Goal: Find contact information: Find contact information

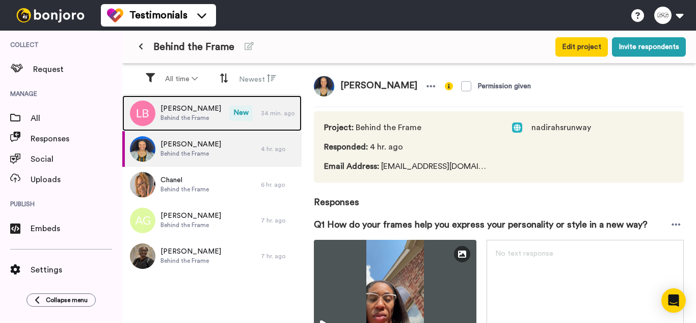
click at [281, 115] on div "34 min. ago" at bounding box center [279, 113] width 36 height 8
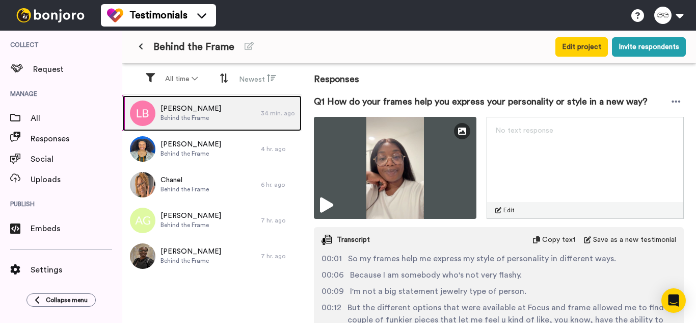
scroll to position [125, 0]
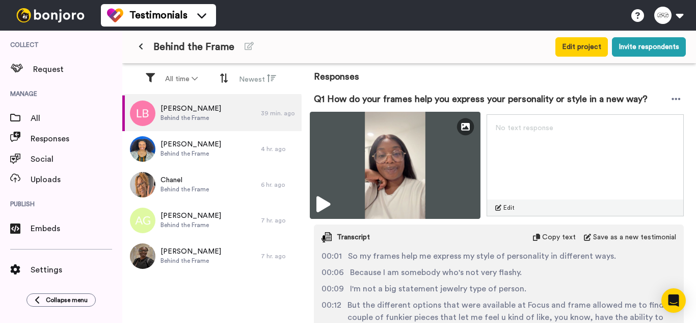
click at [330, 198] on icon at bounding box center [323, 204] width 14 height 16
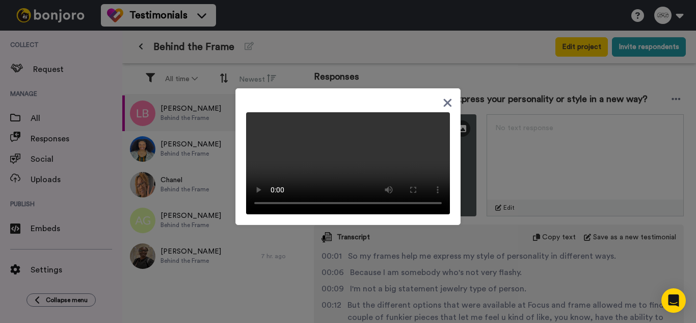
click at [445, 96] on icon at bounding box center [448, 102] width 10 height 13
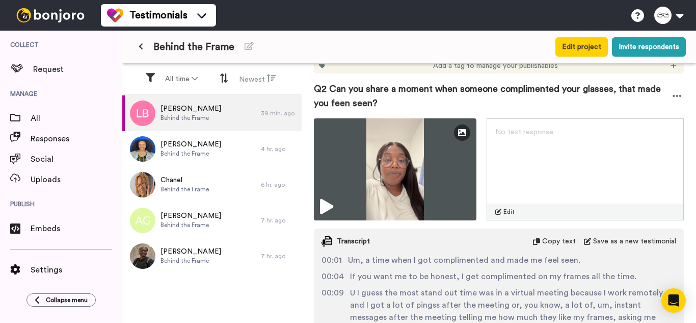
scroll to position [531, 0]
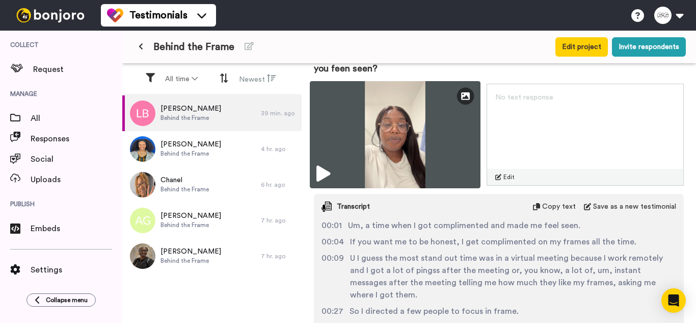
click at [315, 171] on img at bounding box center [395, 134] width 171 height 107
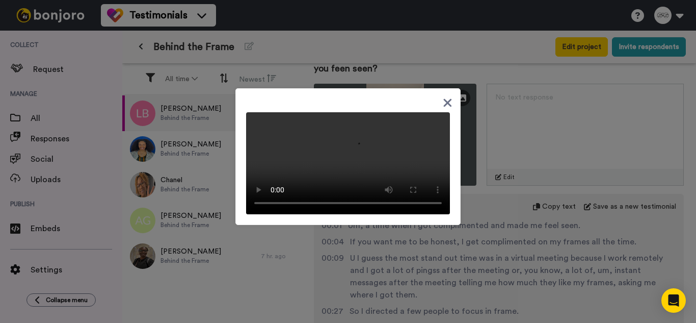
click at [443, 96] on icon at bounding box center [448, 102] width 10 height 13
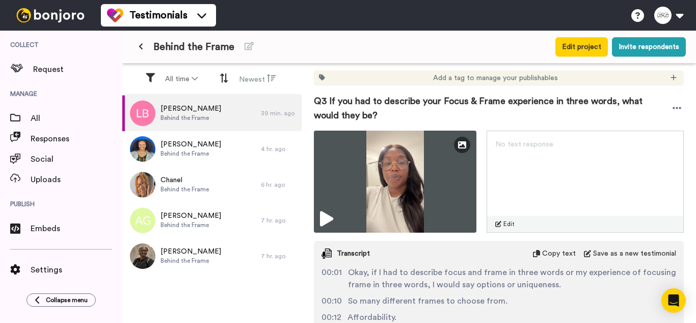
scroll to position [792, 0]
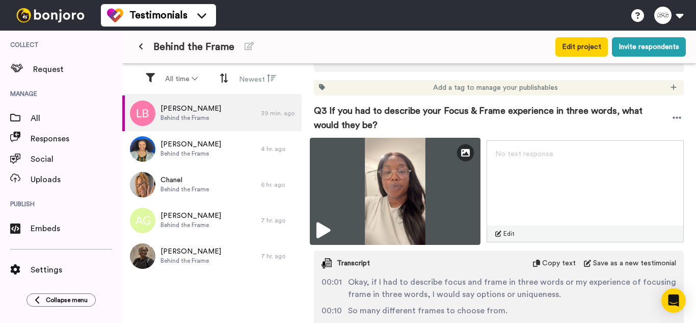
click at [315, 220] on img at bounding box center [395, 191] width 171 height 107
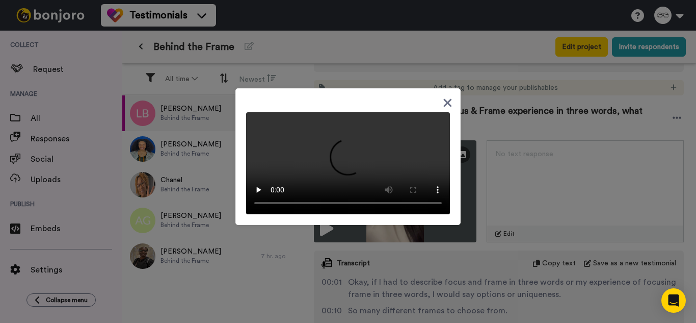
click at [444, 98] on icon at bounding box center [448, 102] width 8 height 8
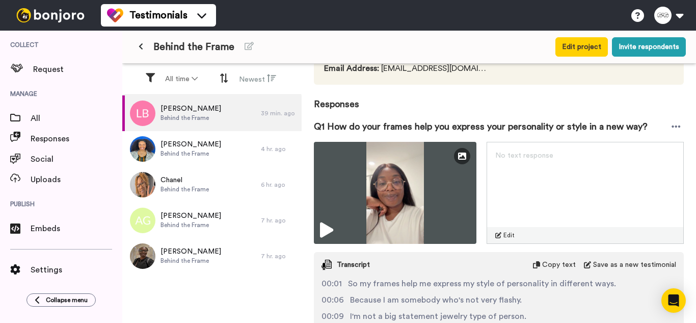
scroll to position [0, 0]
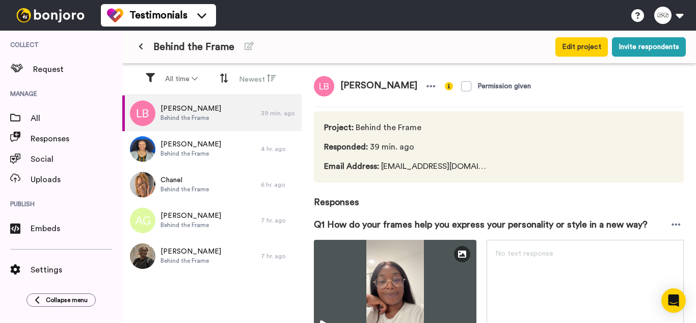
click at [654, 81] on div "[PERSON_NAME] Permission given" at bounding box center [499, 86] width 370 height 20
drag, startPoint x: 462, startPoint y: 166, endPoint x: 381, endPoint y: 167, distance: 81.0
click at [381, 167] on div "Project : Behind the Frame Responded : 1 hr. ago Email Address : [EMAIL_ADDRESS…" at bounding box center [499, 146] width 370 height 71
copy span "[EMAIL_ADDRESS][DOMAIN_NAME]"
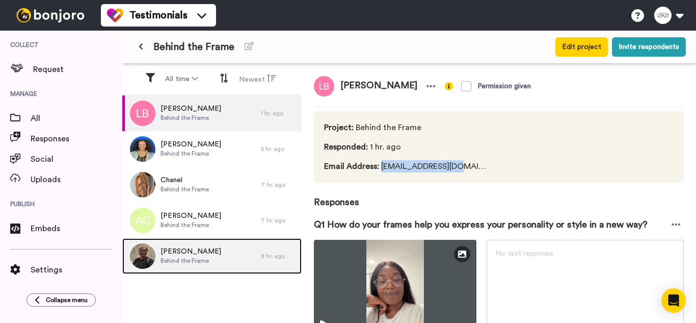
click at [197, 248] on span "[PERSON_NAME]" at bounding box center [190, 251] width 61 height 10
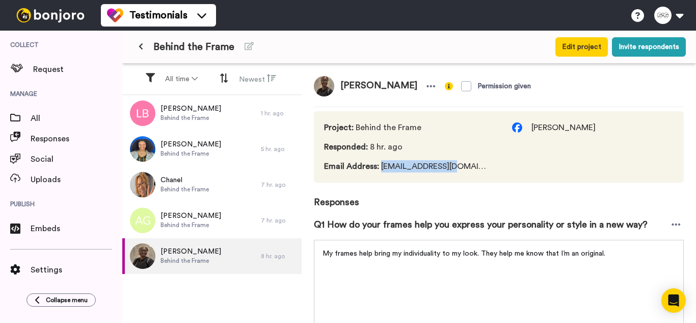
drag, startPoint x: 380, startPoint y: 166, endPoint x: 460, endPoint y: 169, distance: 80.0
click at [460, 169] on span "Email Address : [EMAIL_ADDRESS][DOMAIN_NAME]" at bounding box center [408, 166] width 168 height 12
copy span "cdnwhy200@yahoo.c"
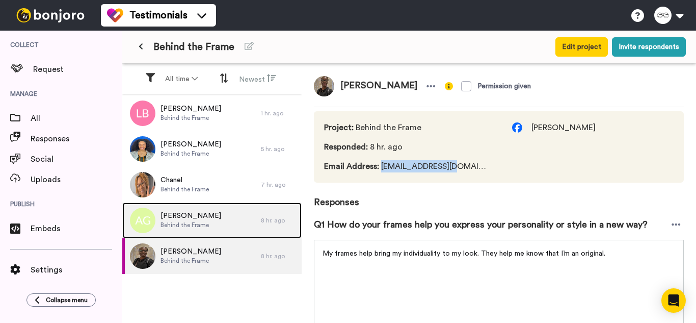
click at [208, 218] on span "[PERSON_NAME]" at bounding box center [190, 215] width 61 height 10
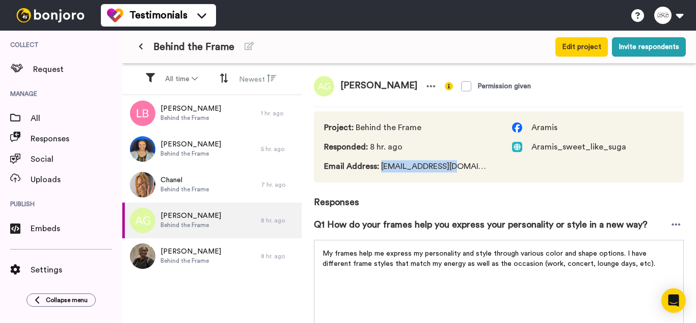
drag, startPoint x: 379, startPoint y: 165, endPoint x: 451, endPoint y: 168, distance: 71.9
click at [451, 168] on span "Email Address : [EMAIL_ADDRESS][DOMAIN_NAME]" at bounding box center [408, 166] width 168 height 12
copy span "A_tgarner@yahoo.c"
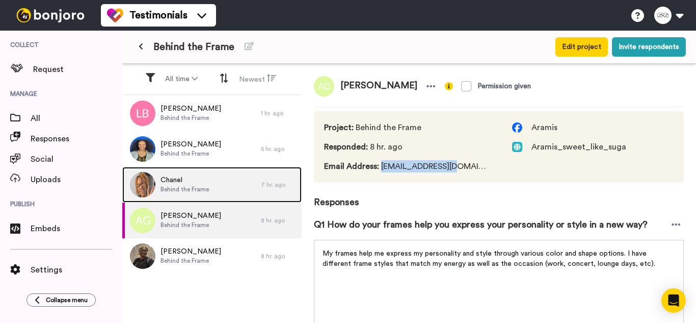
click at [219, 190] on div "Chanel Behind the Frame" at bounding box center [191, 185] width 139 height 36
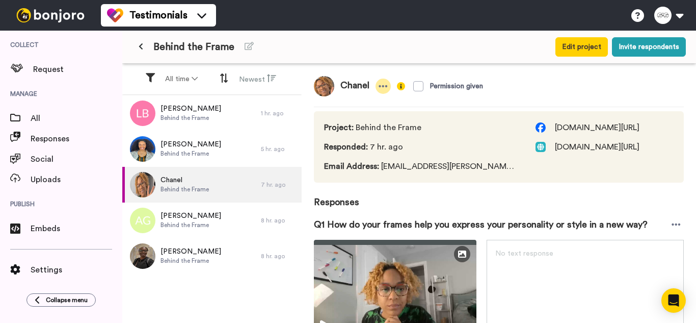
click at [386, 87] on icon at bounding box center [383, 86] width 9 height 2
click at [367, 96] on span "Chanel" at bounding box center [354, 86] width 41 height 20
click at [381, 85] on icon at bounding box center [383, 86] width 9 height 10
click at [366, 103] on li "Edit profile" at bounding box center [349, 103] width 87 height 14
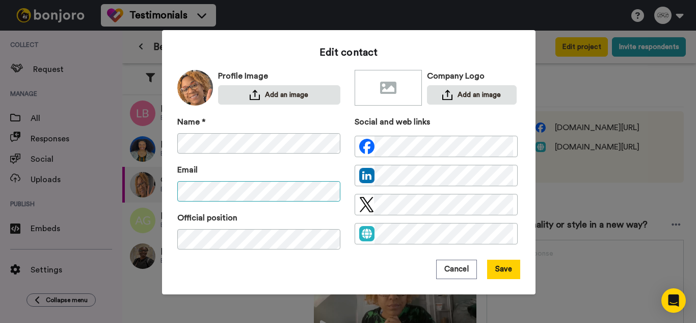
click at [142, 195] on div "Edit contact Profile Image Add an image Company Logo Add an image Name * Email …" at bounding box center [348, 161] width 696 height 323
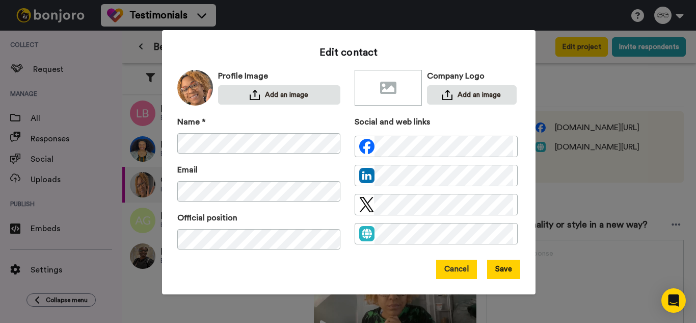
click at [448, 268] on button "Cancel" at bounding box center [456, 268] width 41 height 19
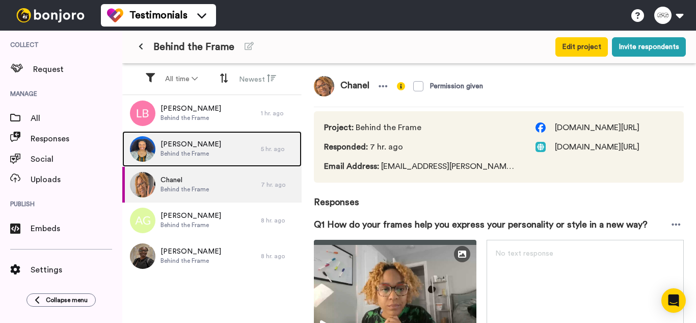
click at [244, 155] on div "[PERSON_NAME] Behind the Frame" at bounding box center [191, 149] width 139 height 36
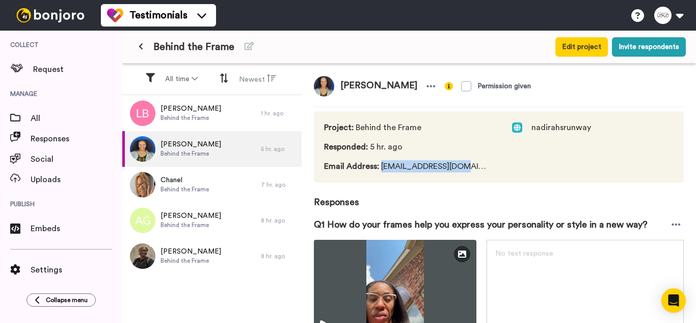
drag, startPoint x: 381, startPoint y: 167, endPoint x: 467, endPoint y: 169, distance: 85.6
click at [467, 169] on div "Project : Behind the Frame Responded : 5 hr. ago Email Address : [EMAIL_ADDRESS…" at bounding box center [499, 146] width 370 height 71
copy span "[EMAIL_ADDRESS][DOMAIN_NAME]"
click at [615, 51] on button "Invite respondents" at bounding box center [649, 46] width 74 height 19
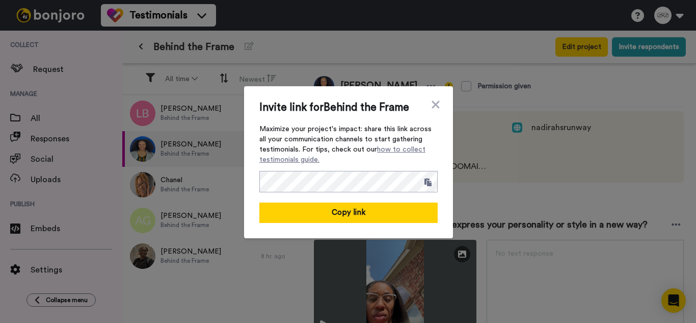
click at [439, 100] on div "Invite link for Behind the Frame Maximize your project's impact: share this lin…" at bounding box center [348, 162] width 209 height 152
click at [432, 101] on icon at bounding box center [436, 104] width 8 height 8
